Goal: Find specific page/section: Find specific page/section

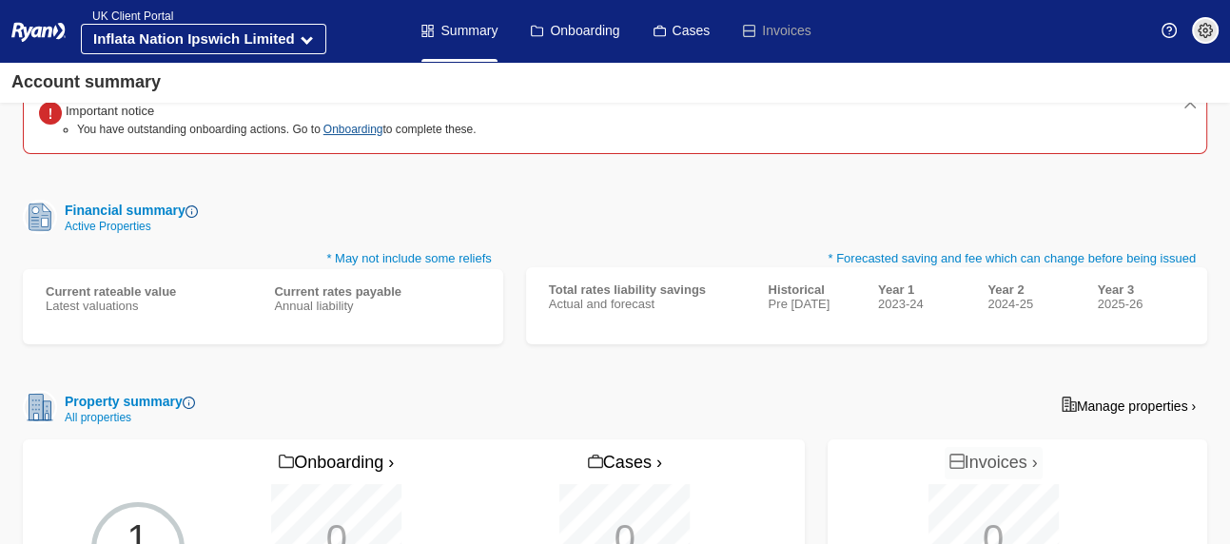
scroll to position [195, 0]
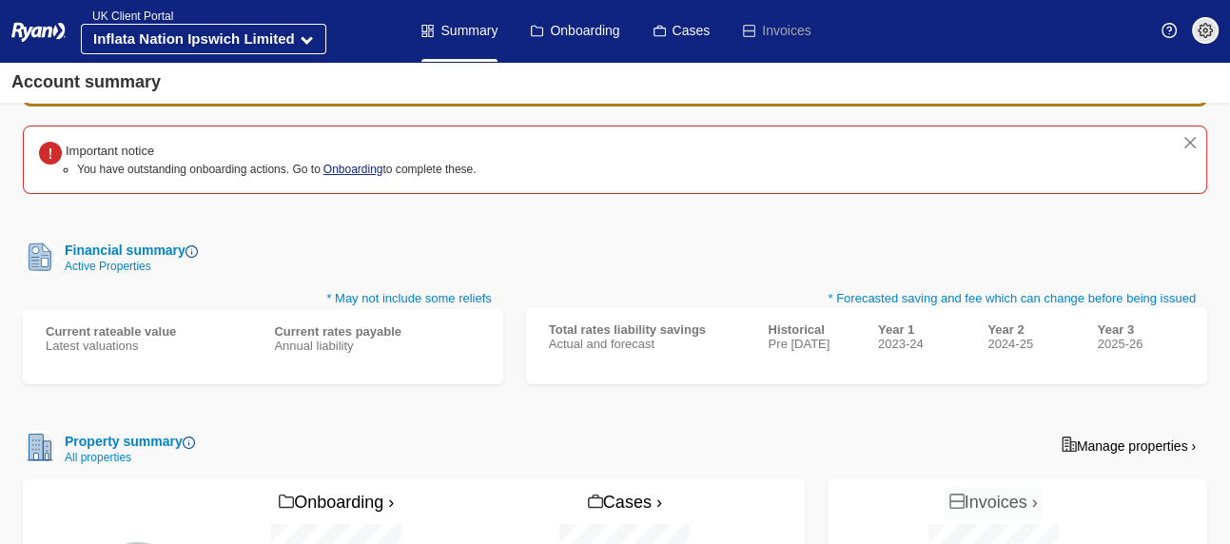
click at [354, 163] on link "Onboarding" at bounding box center [353, 169] width 60 height 13
